Goal: Information Seeking & Learning: Find contact information

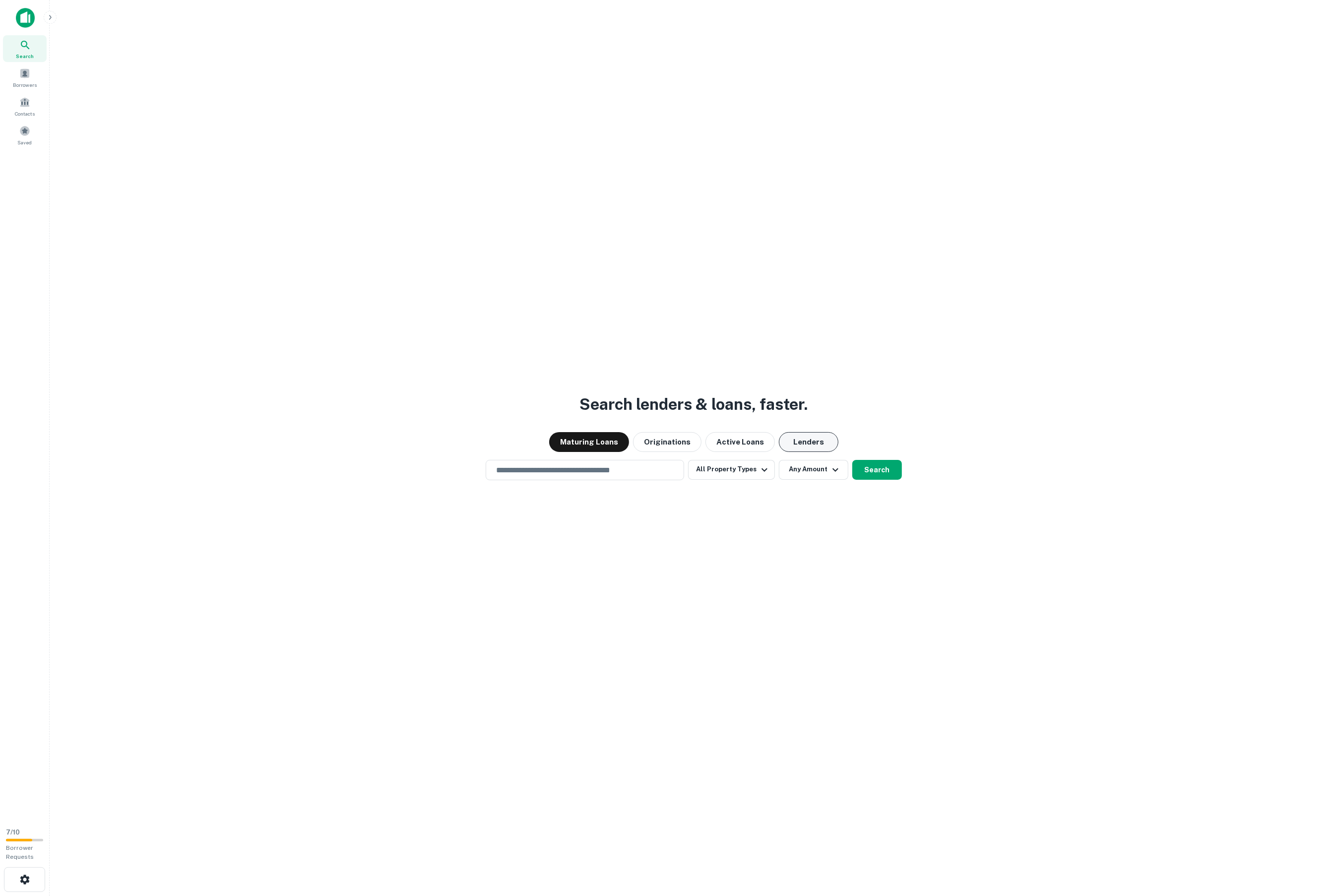
click at [795, 439] on button "Lenders" at bounding box center [808, 442] width 59 height 20
click at [557, 477] on div "​" at bounding box center [585, 470] width 198 height 20
type input "**********"
click at [878, 463] on button "Search" at bounding box center [877, 470] width 50 height 20
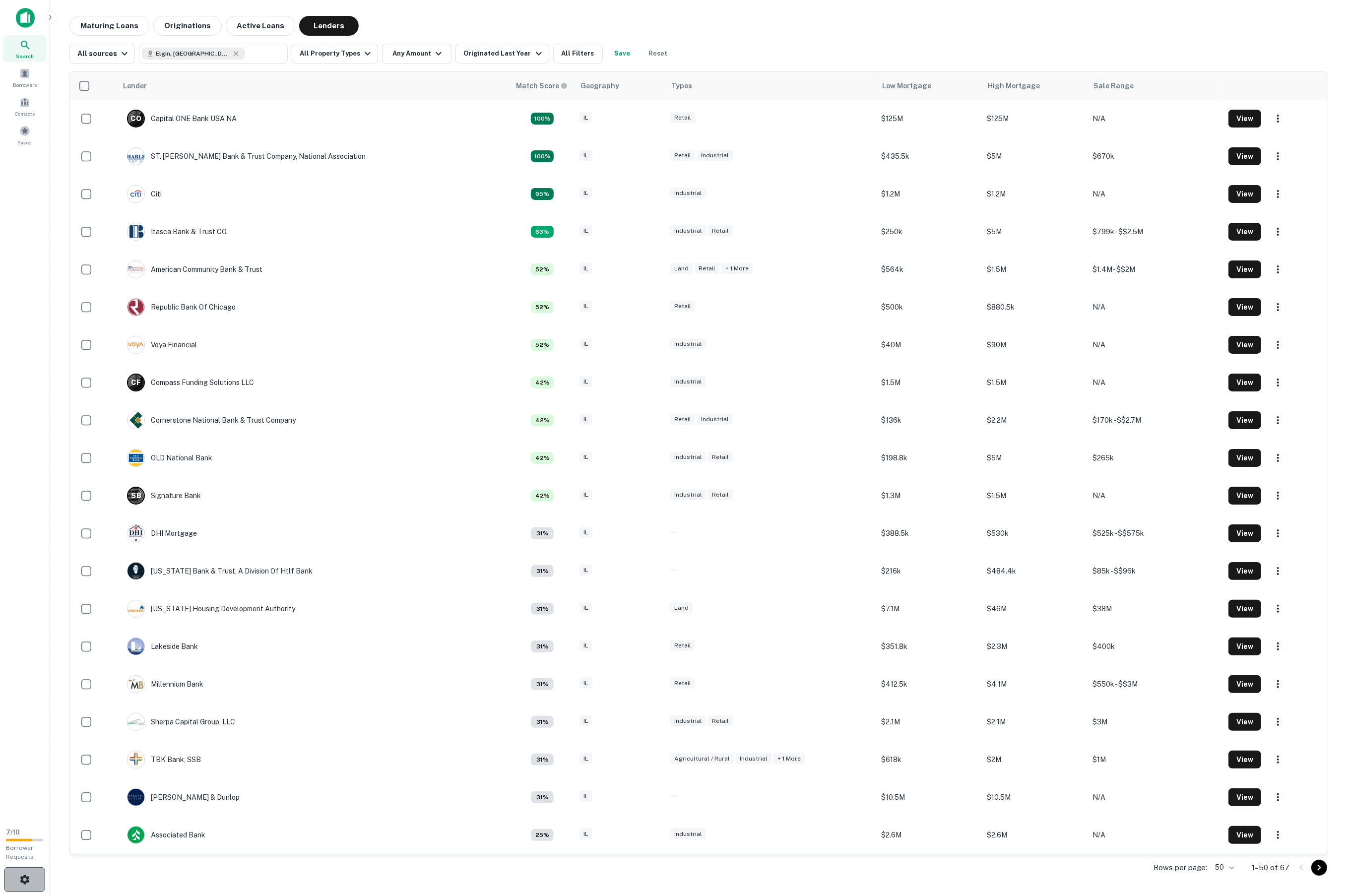
click at [18, 873] on button "button" at bounding box center [24, 880] width 41 height 25
click at [931, 29] on div "Maturing Loans Originations Active Loans Distress Lenders" at bounding box center [699, 26] width 1259 height 20
click at [19, 877] on icon "button" at bounding box center [24, 880] width 12 height 12
